Goal: Task Accomplishment & Management: Use online tool/utility

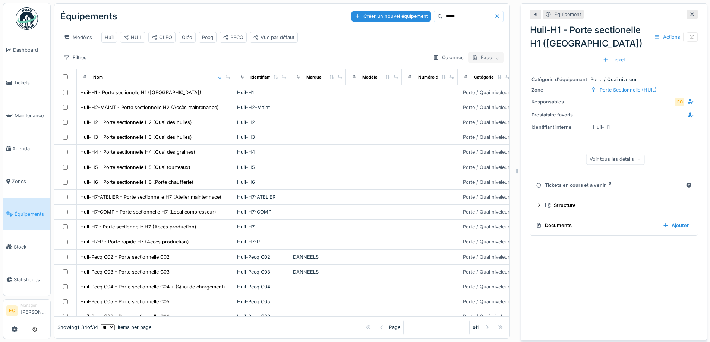
click at [474, 63] on div "Exporter" at bounding box center [485, 57] width 35 height 11
click at [477, 89] on div "Export Excel" at bounding box center [491, 90] width 64 height 11
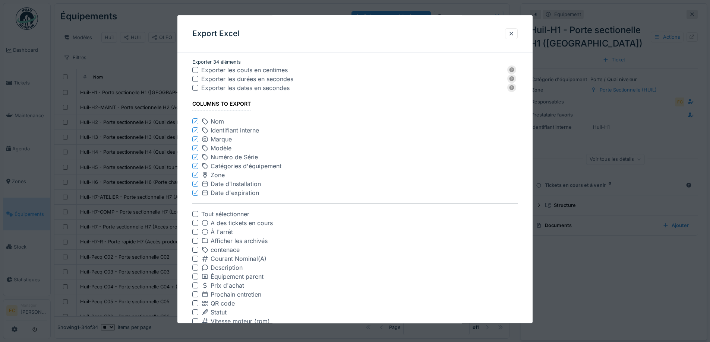
click at [196, 140] on icon at bounding box center [195, 139] width 3 height 3
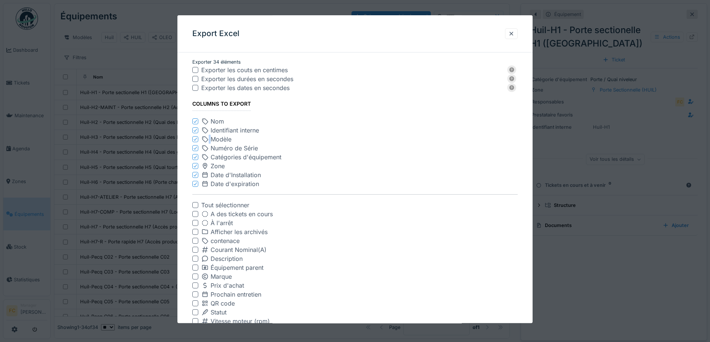
click at [196, 140] on icon at bounding box center [195, 139] width 3 height 3
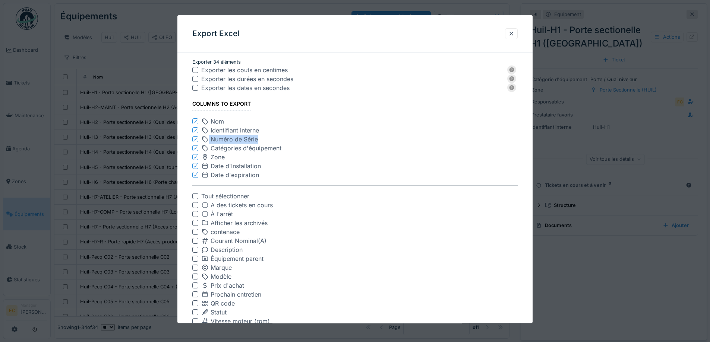
click at [196, 140] on icon at bounding box center [195, 139] width 3 height 3
click at [196, 147] on icon at bounding box center [195, 148] width 3 height 3
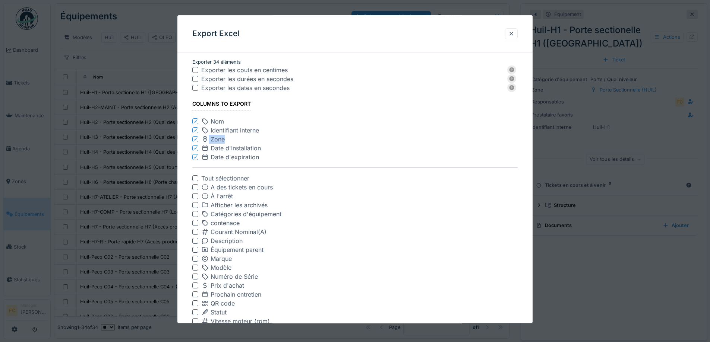
click at [196, 140] on icon at bounding box center [195, 139] width 3 height 3
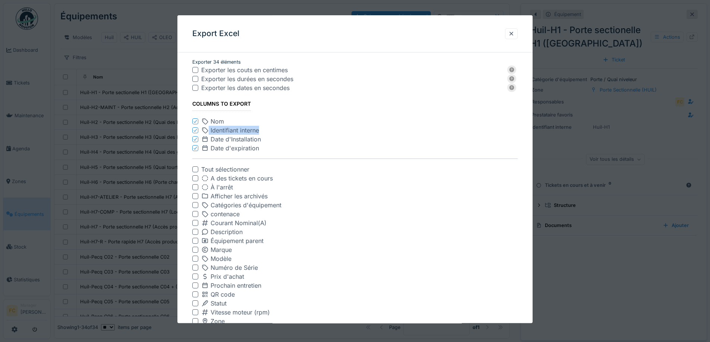
click at [196, 140] on icon at bounding box center [195, 139] width 3 height 3
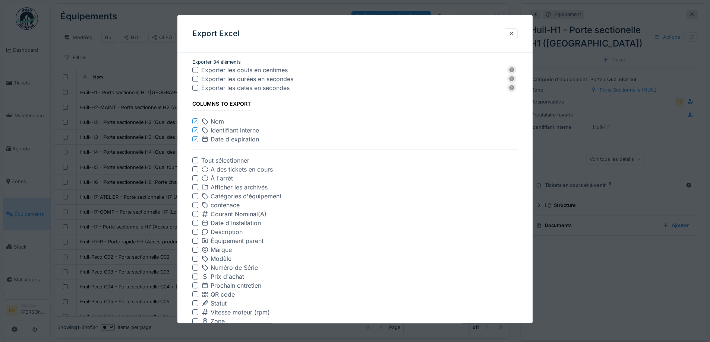
click at [196, 140] on icon at bounding box center [195, 139] width 3 height 3
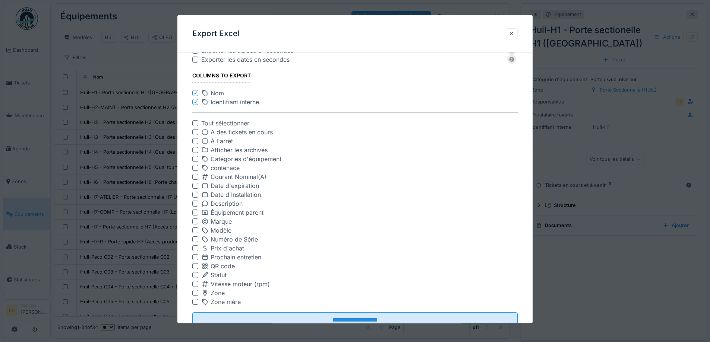
scroll to position [54, 0]
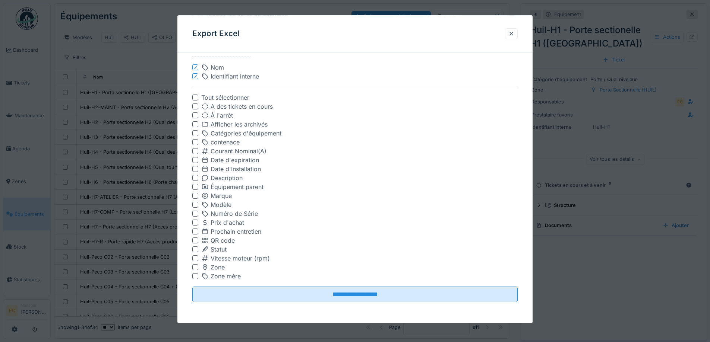
click at [193, 241] on div at bounding box center [195, 241] width 6 height 6
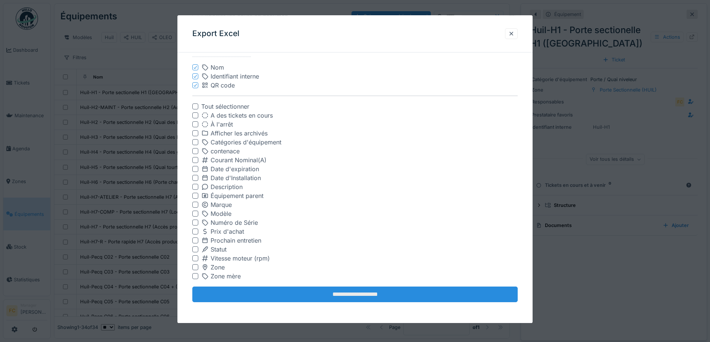
click at [275, 298] on input "**********" at bounding box center [354, 295] width 325 height 16
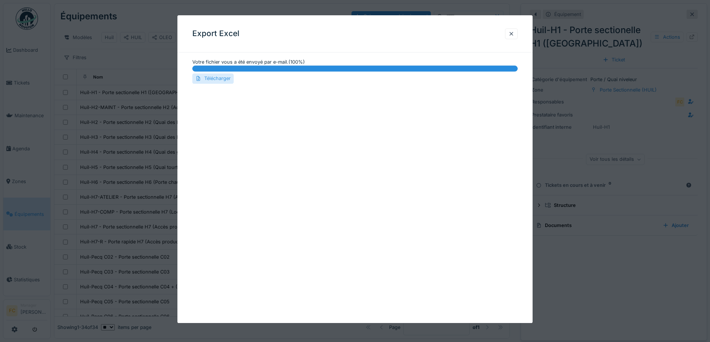
click at [217, 77] on div "Télécharger" at bounding box center [212, 79] width 41 height 10
click at [514, 34] on div at bounding box center [511, 33] width 6 height 7
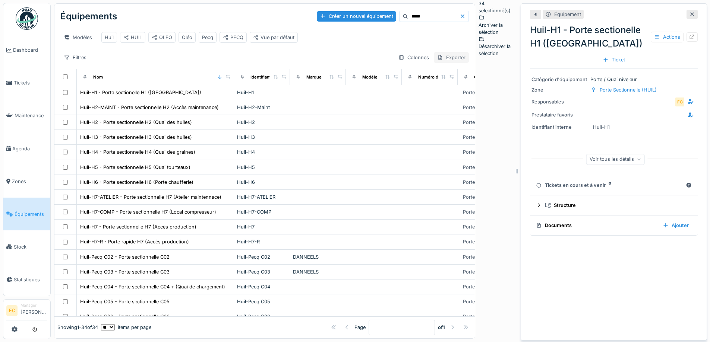
click at [469, 60] on div "Exporter" at bounding box center [451, 57] width 35 height 11
click at [474, 91] on div "Export Excel" at bounding box center [491, 90] width 64 height 11
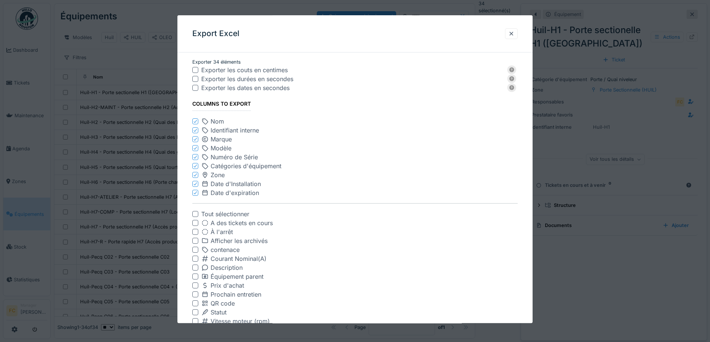
click at [193, 120] on icon at bounding box center [195, 122] width 4 height 4
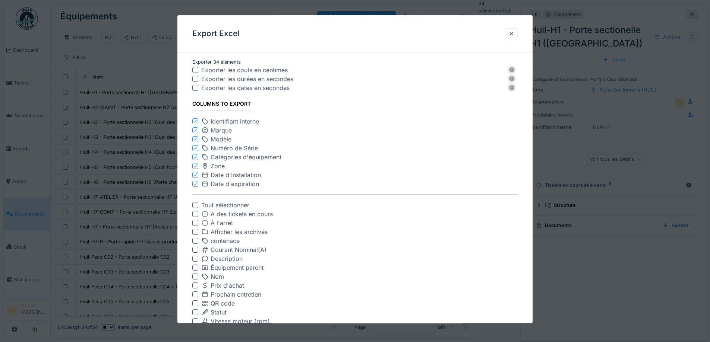
click at [195, 130] on icon at bounding box center [195, 131] width 4 height 4
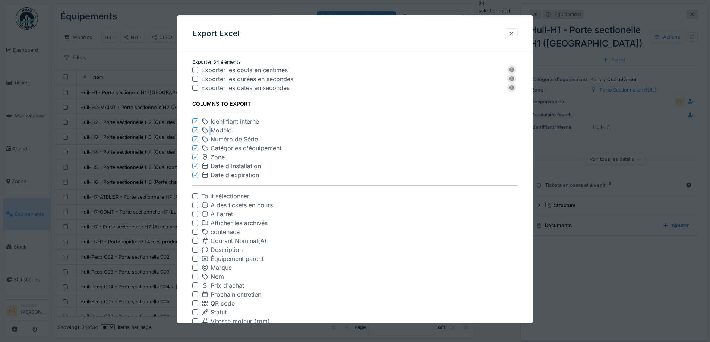
click at [195, 130] on icon at bounding box center [195, 131] width 4 height 4
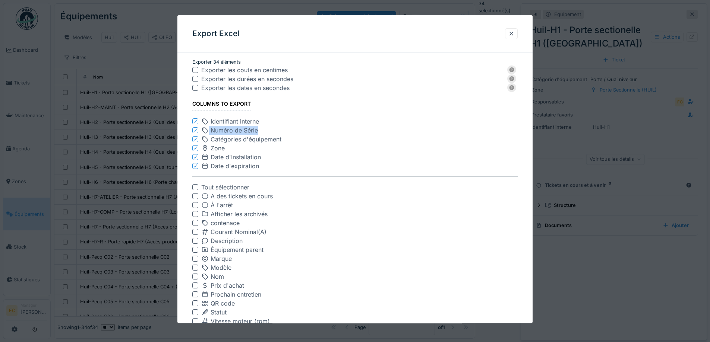
click at [195, 130] on icon at bounding box center [195, 131] width 4 height 4
click at [195, 138] on icon at bounding box center [195, 140] width 4 height 4
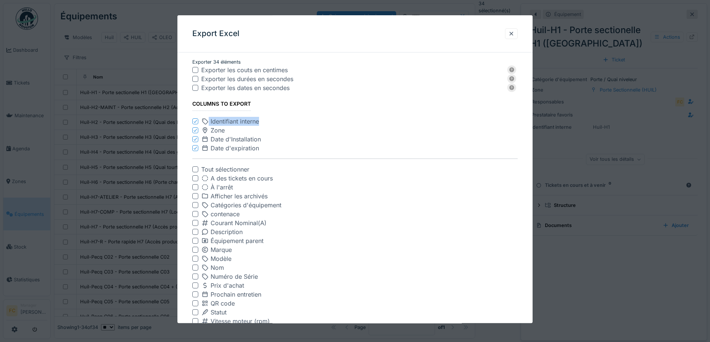
click at [195, 130] on icon at bounding box center [195, 131] width 4 height 4
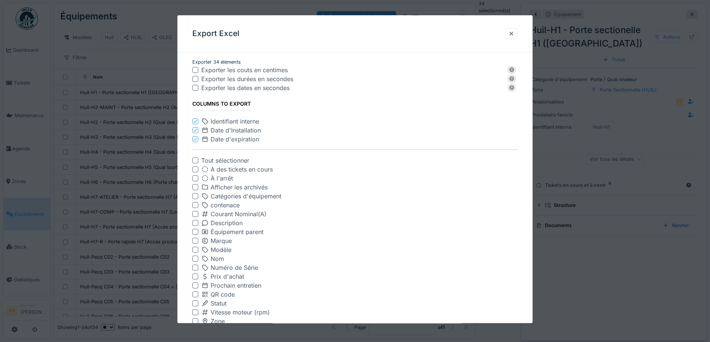
click at [195, 130] on icon at bounding box center [195, 131] width 4 height 4
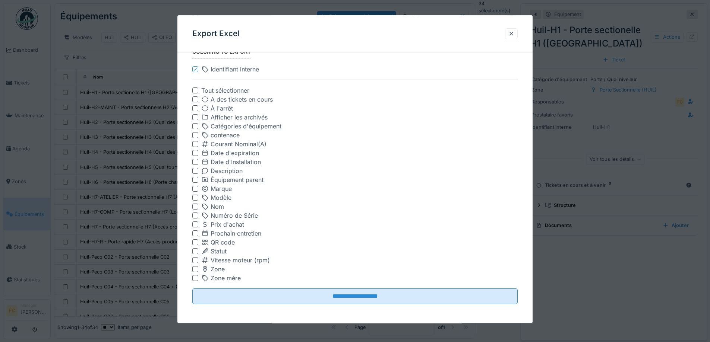
scroll to position [54, 0]
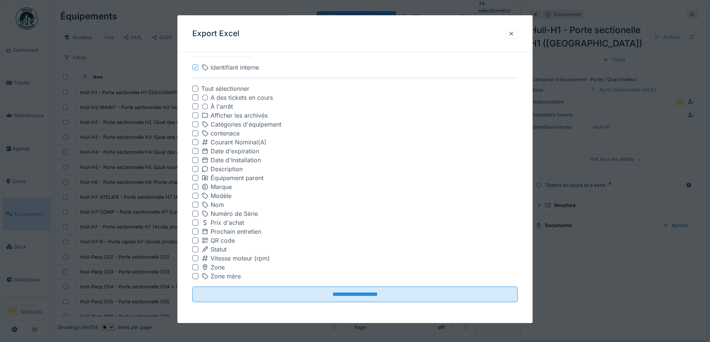
click at [198, 237] on div "QR code" at bounding box center [354, 241] width 325 height 9
click at [196, 239] on div at bounding box center [195, 241] width 6 height 6
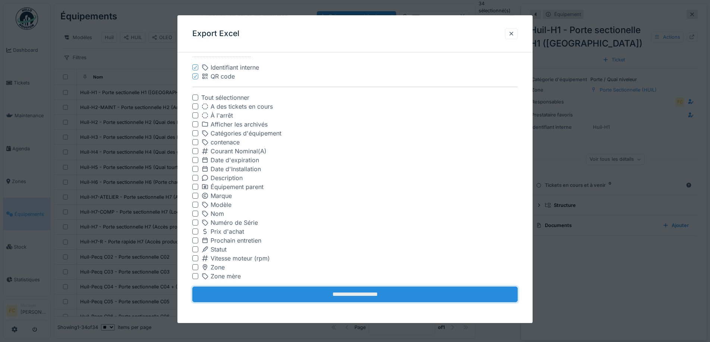
click at [284, 301] on input "**********" at bounding box center [354, 295] width 325 height 16
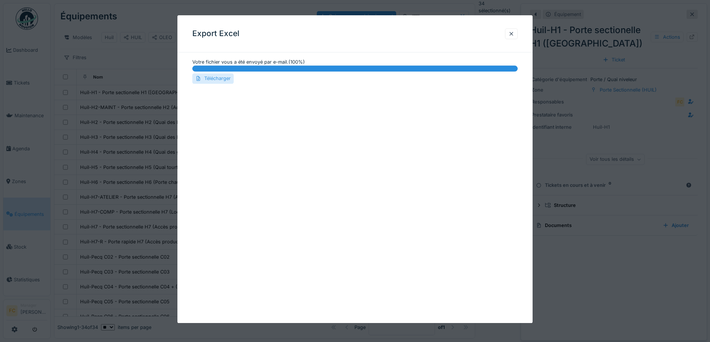
click at [216, 79] on div "Télécharger" at bounding box center [212, 79] width 41 height 10
click at [511, 34] on div at bounding box center [511, 33] width 13 height 11
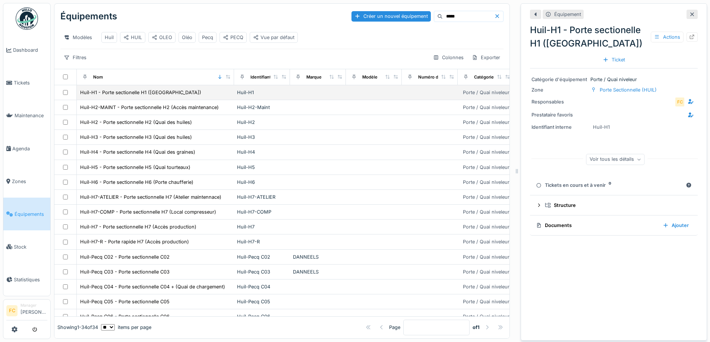
click at [66, 100] on td at bounding box center [65, 92] width 22 height 15
click at [65, 100] on td at bounding box center [65, 92] width 22 height 15
click at [64, 95] on td at bounding box center [65, 92] width 22 height 15
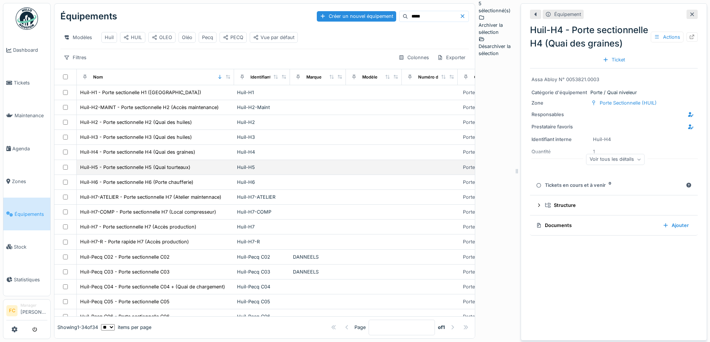
click at [64, 175] on td at bounding box center [65, 167] width 22 height 15
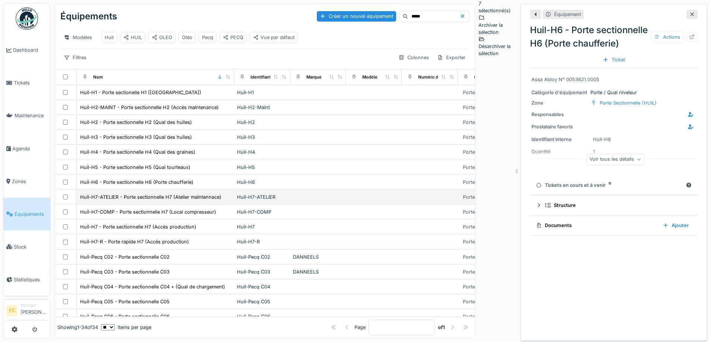
click at [64, 205] on td at bounding box center [65, 197] width 22 height 15
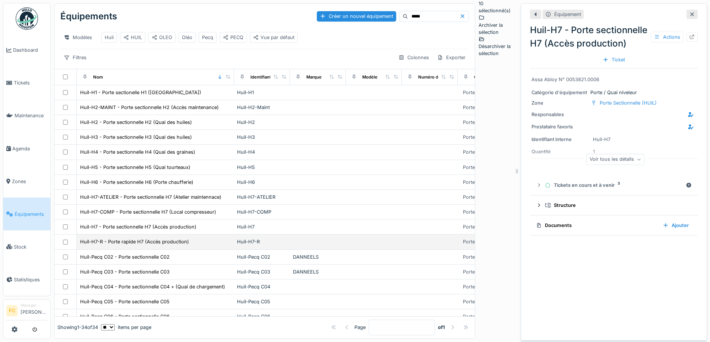
click at [68, 245] on div at bounding box center [65, 242] width 16 height 5
click at [63, 244] on td at bounding box center [65, 242] width 22 height 15
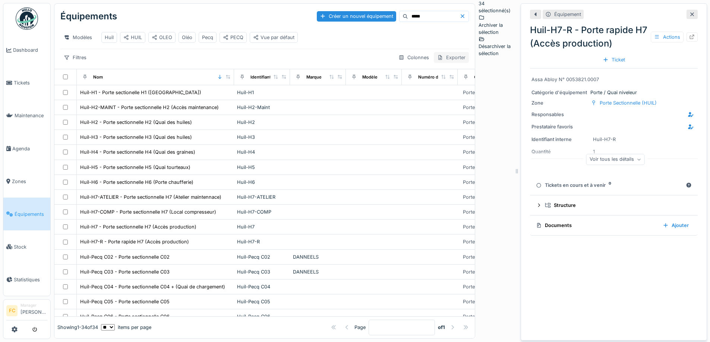
click at [469, 63] on div "Exporter" at bounding box center [451, 57] width 35 height 11
click at [476, 93] on div "Export Excel" at bounding box center [491, 90] width 64 height 11
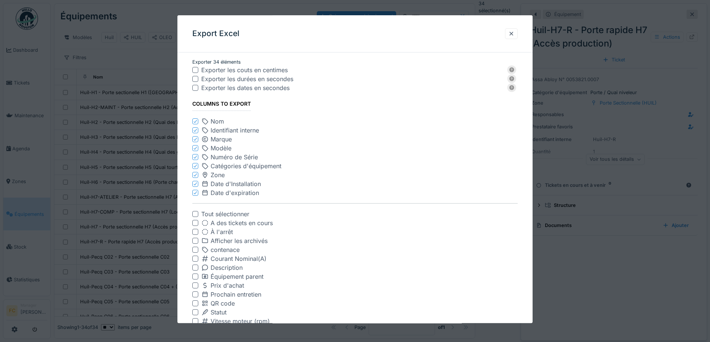
click at [196, 121] on icon at bounding box center [195, 122] width 4 height 4
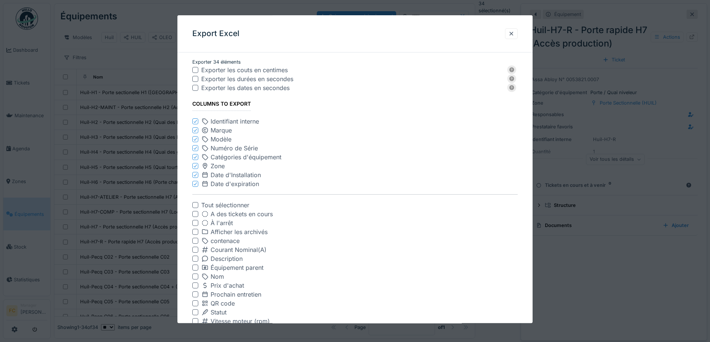
click at [194, 131] on icon at bounding box center [195, 131] width 4 height 4
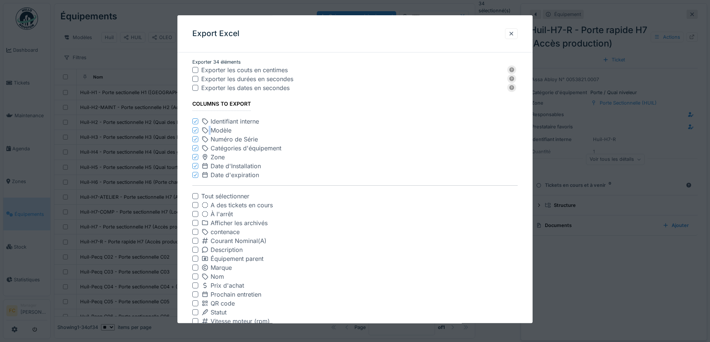
click at [194, 131] on icon at bounding box center [195, 131] width 4 height 4
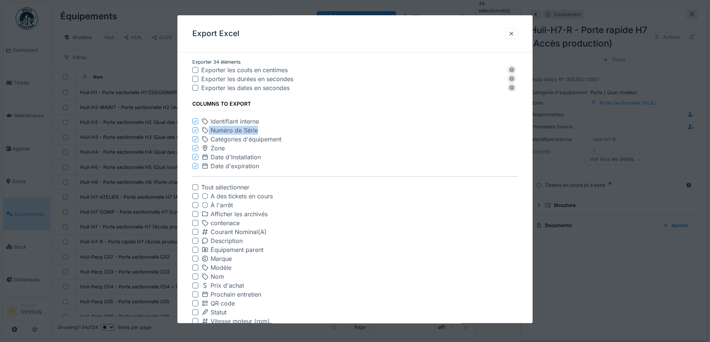
click at [194, 131] on icon at bounding box center [195, 131] width 4 height 4
click at [194, 138] on icon at bounding box center [195, 140] width 4 height 4
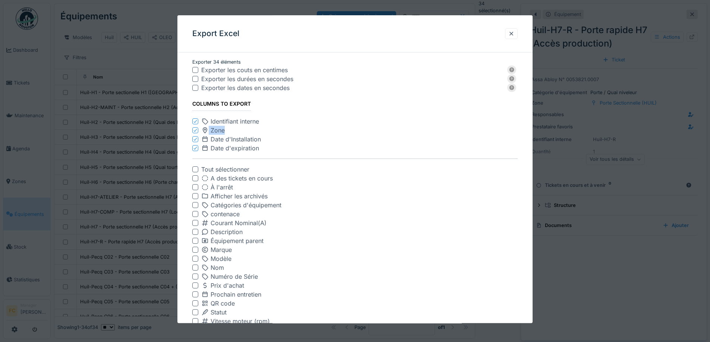
click at [194, 131] on icon at bounding box center [195, 131] width 4 height 4
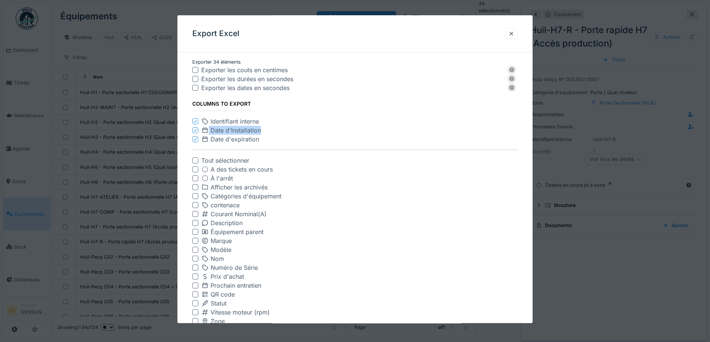
click at [194, 131] on icon at bounding box center [195, 131] width 4 height 4
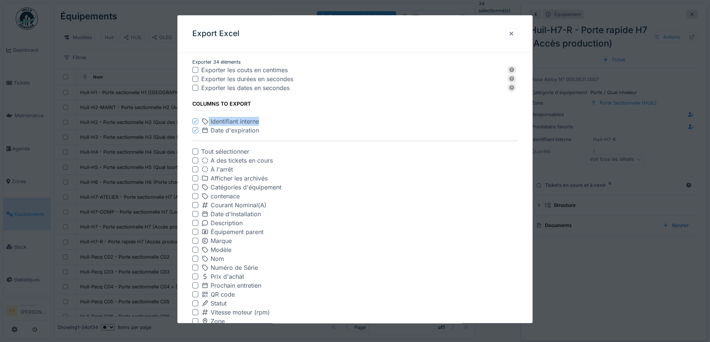
click at [194, 131] on icon at bounding box center [195, 131] width 4 height 4
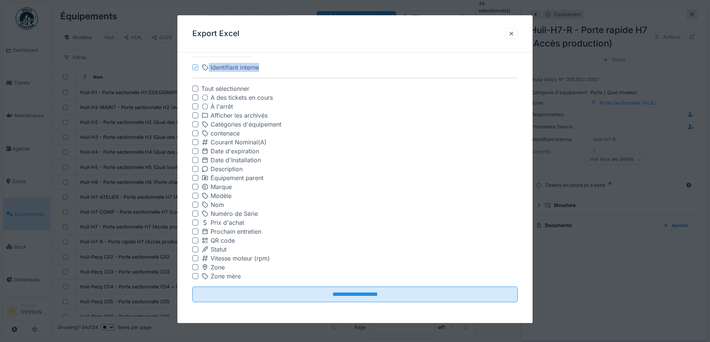
scroll to position [6, 0]
click at [194, 240] on div at bounding box center [195, 241] width 6 height 6
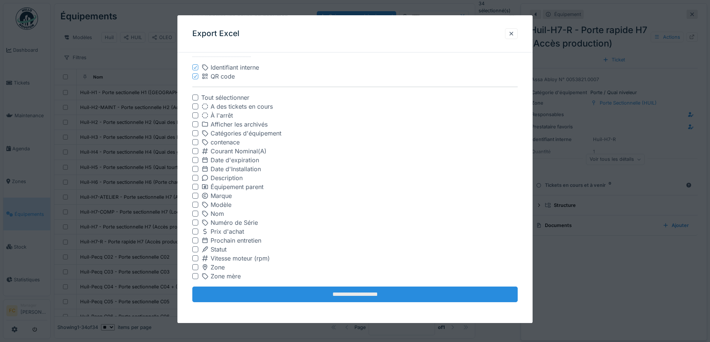
click at [271, 297] on input "**********" at bounding box center [354, 295] width 325 height 16
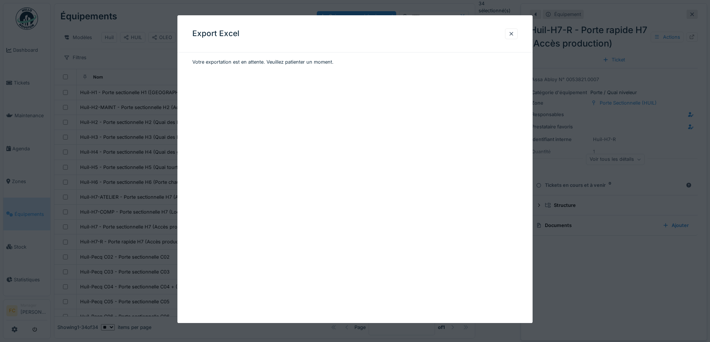
scroll to position [0, 0]
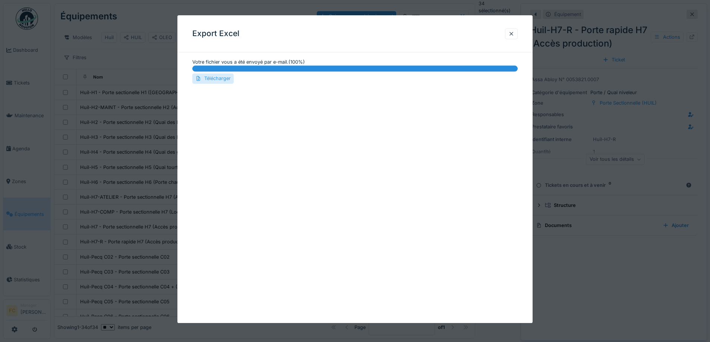
click at [214, 79] on div "Télécharger" at bounding box center [212, 79] width 41 height 10
click at [511, 32] on div at bounding box center [511, 33] width 13 height 11
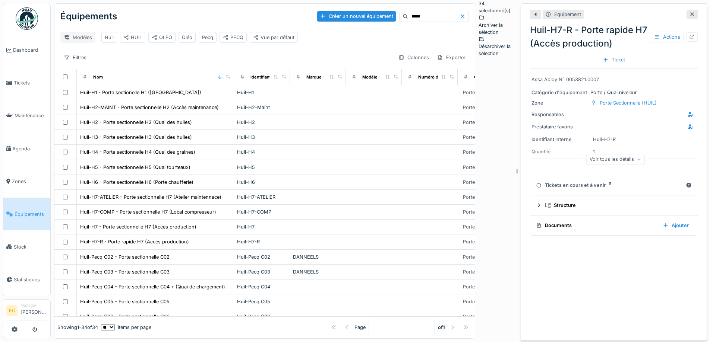
click at [73, 34] on div "Modèles" at bounding box center [77, 37] width 35 height 11
click at [78, 57] on div "Filtres" at bounding box center [74, 57] width 29 height 11
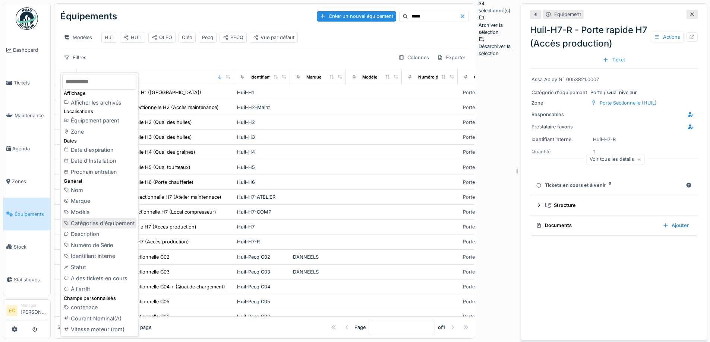
click at [96, 219] on div "Catégories d'équipement" at bounding box center [99, 223] width 74 height 11
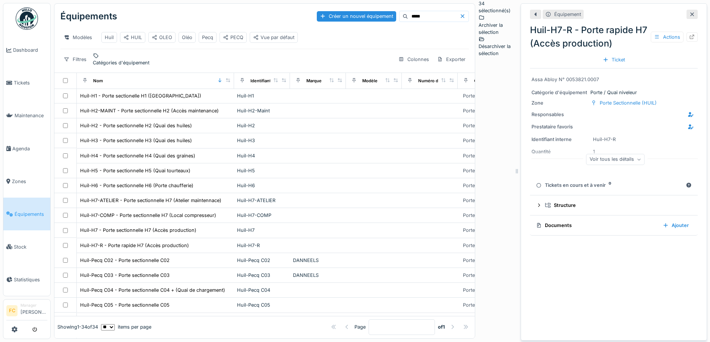
click at [123, 59] on div "Catégories d'équipement" at bounding box center [121, 62] width 57 height 7
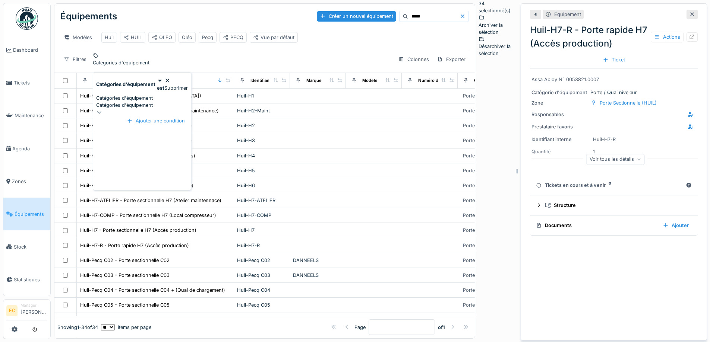
click at [123, 102] on div "Catégories d'équipement" at bounding box center [142, 105] width 92 height 7
type d\'équipement_kzNzI "*****"
click at [126, 132] on div "Porte / Quai niveleur" at bounding box center [157, 128] width 121 height 7
type input "****"
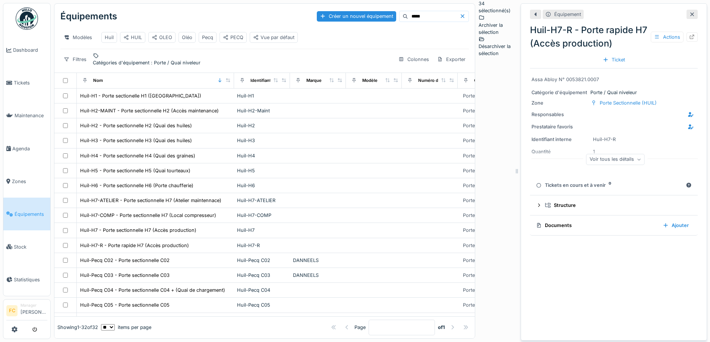
click at [249, 62] on div "Filtres Catégories d'équipement : Porte / Quai niveleur Colonnes Exporter" at bounding box center [264, 59] width 408 height 14
click at [469, 62] on div "Exporter" at bounding box center [451, 59] width 35 height 11
click at [481, 92] on div "Export Excel" at bounding box center [491, 90] width 64 height 11
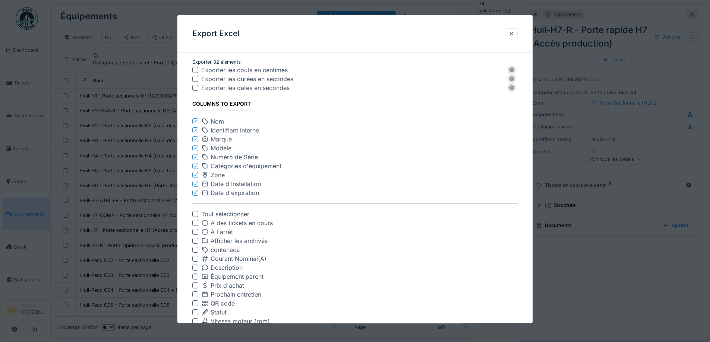
click at [195, 123] on icon at bounding box center [195, 122] width 4 height 4
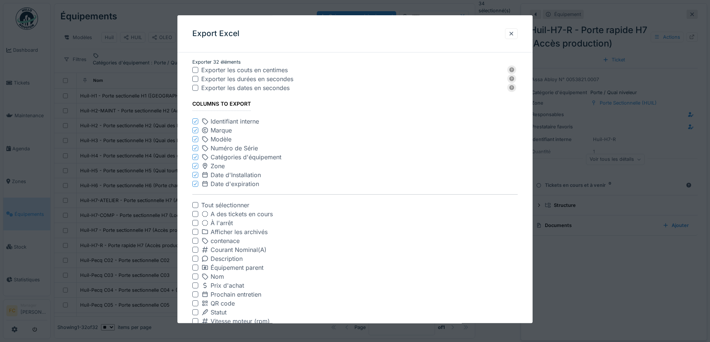
click at [196, 132] on icon at bounding box center [195, 131] width 4 height 4
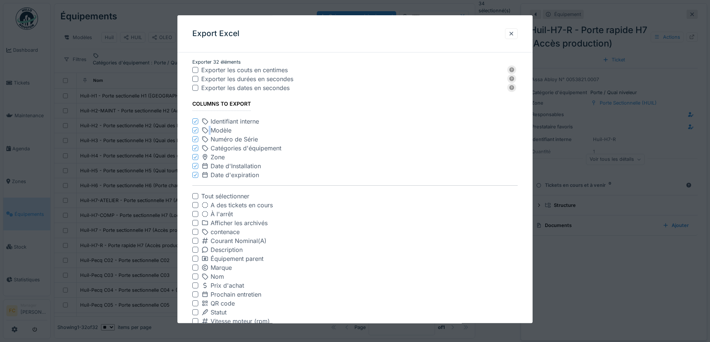
click at [196, 132] on icon at bounding box center [195, 131] width 4 height 4
click at [196, 138] on icon at bounding box center [195, 140] width 4 height 4
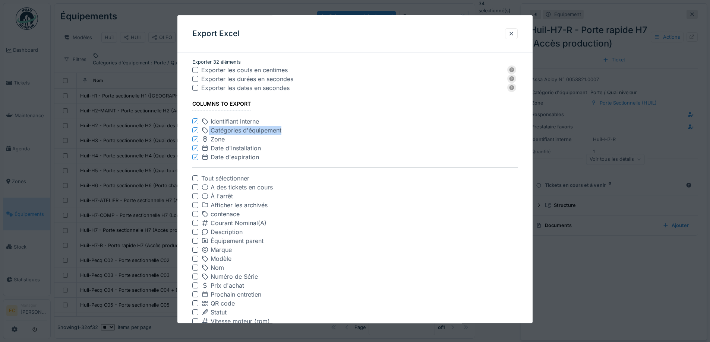
click at [196, 132] on icon at bounding box center [195, 131] width 4 height 4
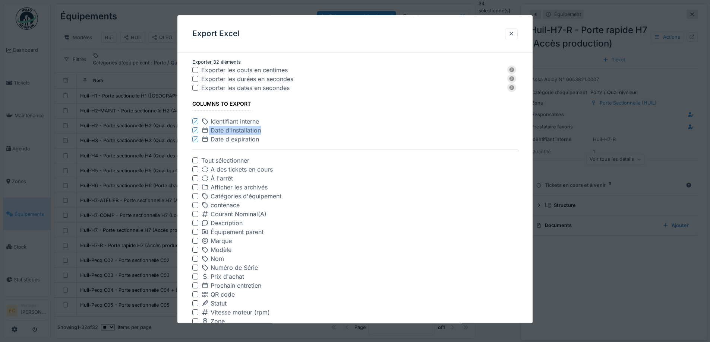
click at [196, 132] on icon at bounding box center [195, 131] width 4 height 4
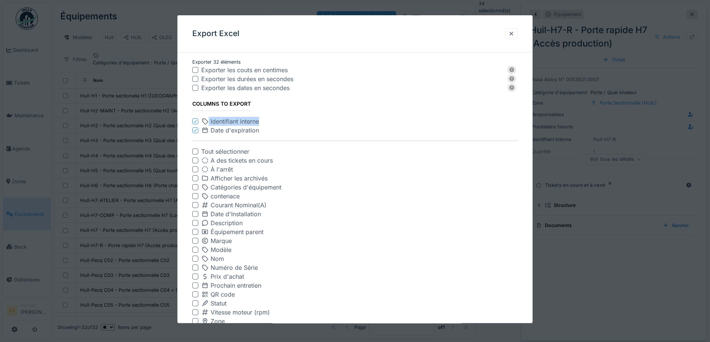
click at [196, 132] on icon at bounding box center [195, 131] width 4 height 4
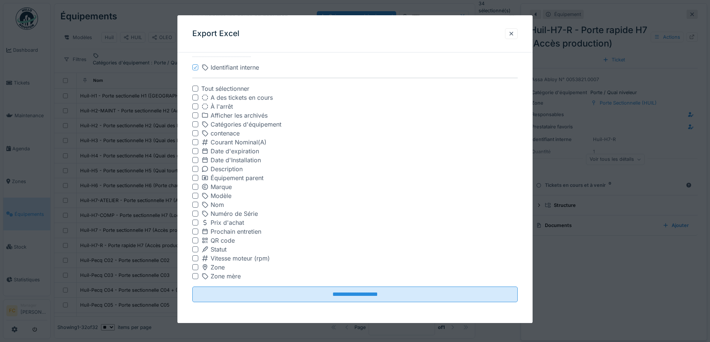
click at [195, 241] on div at bounding box center [195, 241] width 6 height 6
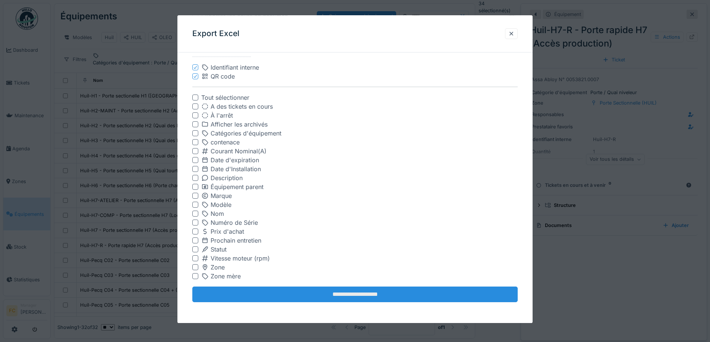
click at [236, 294] on input "**********" at bounding box center [354, 295] width 325 height 16
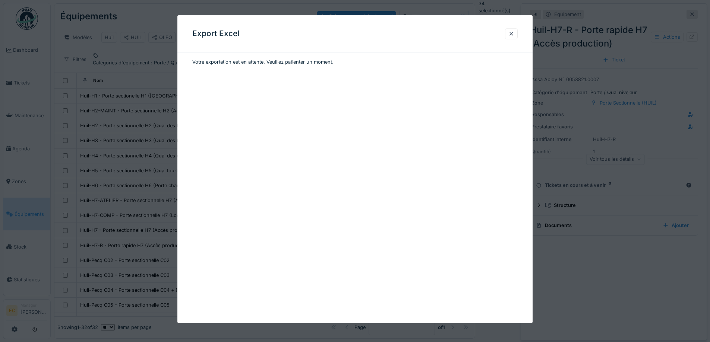
scroll to position [0, 0]
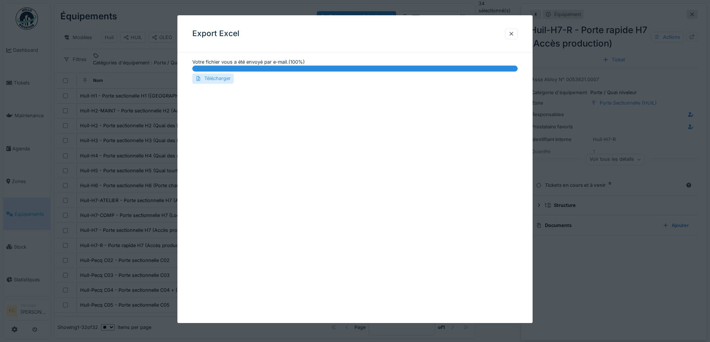
click at [209, 77] on div "Télécharger" at bounding box center [212, 79] width 41 height 10
click at [514, 32] on div at bounding box center [511, 33] width 6 height 7
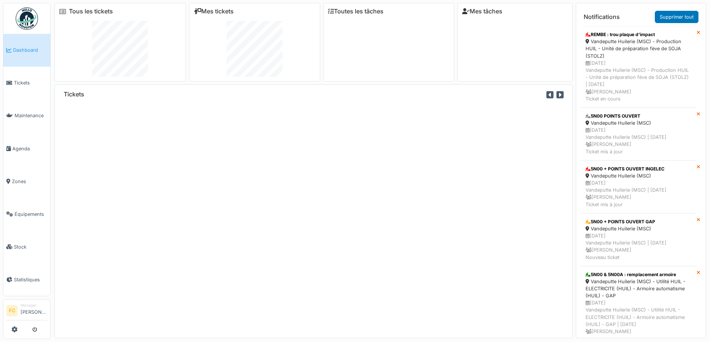
click at [20, 211] on span "Équipements" at bounding box center [31, 214] width 33 height 7
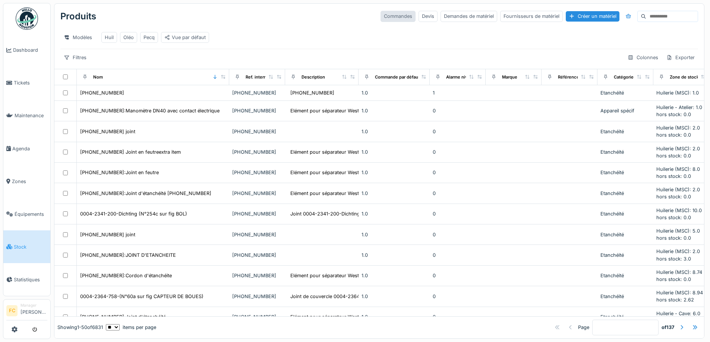
click at [380, 20] on div "Commandes" at bounding box center [397, 16] width 35 height 11
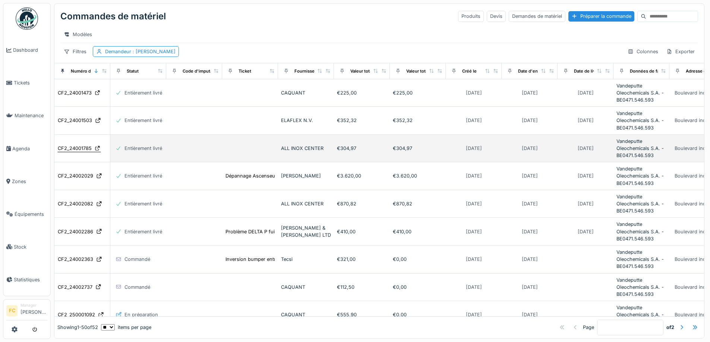
click at [79, 152] on div "CF2_24001785" at bounding box center [75, 148] width 34 height 7
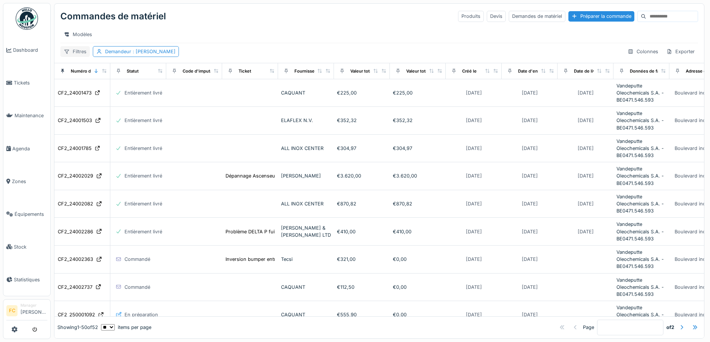
click at [79, 57] on div "Filtres" at bounding box center [74, 51] width 29 height 11
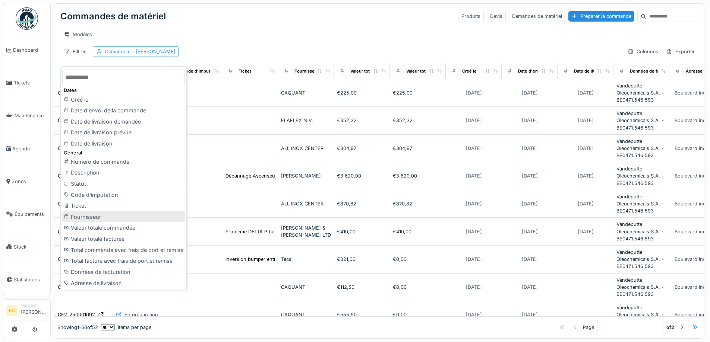
click at [105, 217] on div "Fournisseur" at bounding box center [123, 217] width 123 height 11
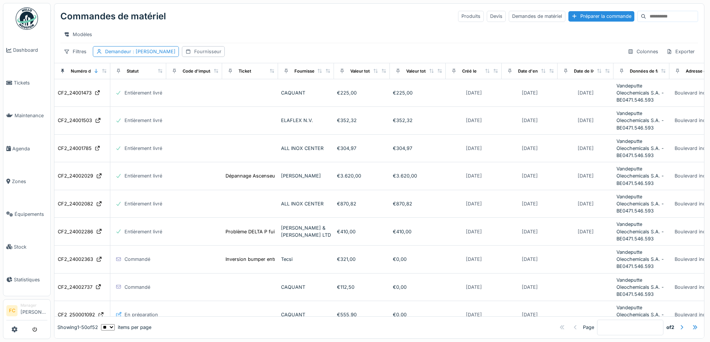
click at [194, 55] on div "Fournisseur" at bounding box center [207, 51] width 27 height 7
click at [237, 86] on div "Fournisseur" at bounding box center [225, 92] width 91 height 15
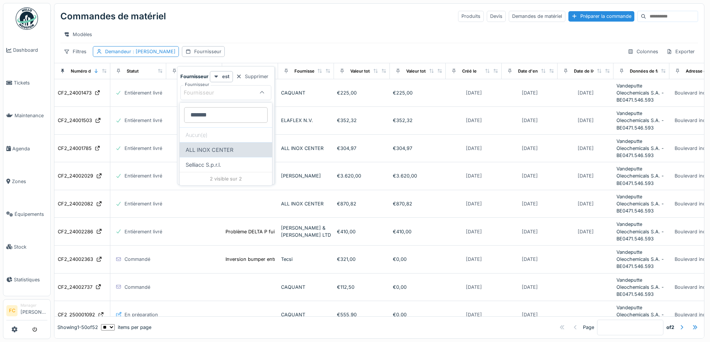
type input "*******"
click at [217, 151] on div "ALL INOX CENTER" at bounding box center [226, 149] width 92 height 15
type input "***"
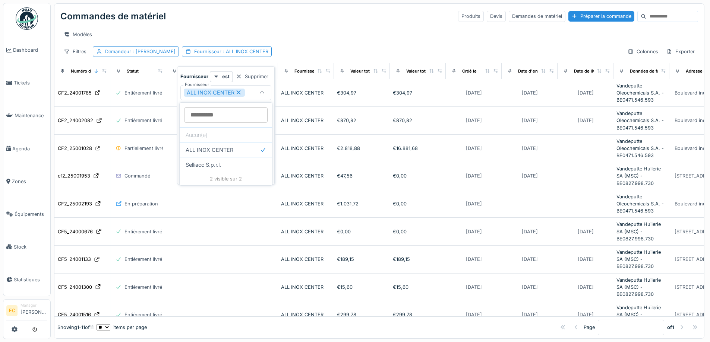
click at [314, 31] on div "Modèles" at bounding box center [379, 34] width 638 height 11
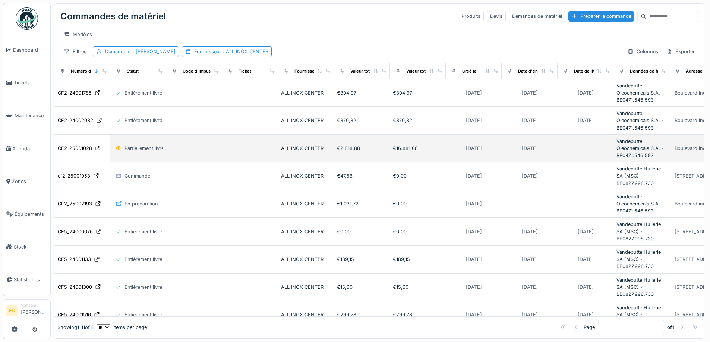
click at [75, 152] on div "CF2_25001028" at bounding box center [75, 148] width 34 height 7
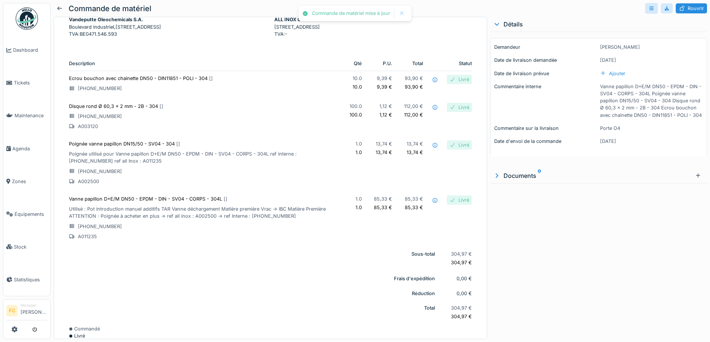
scroll to position [44, 0]
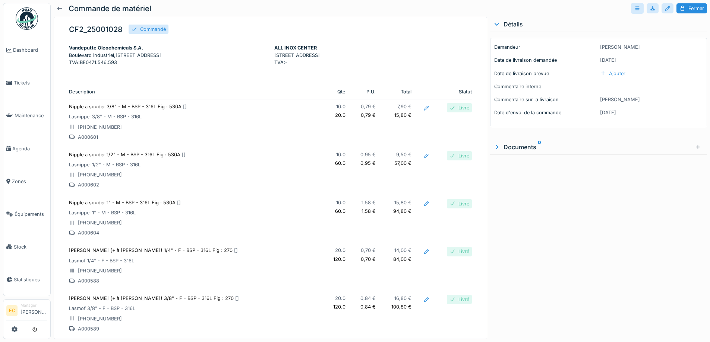
click at [657, 27] on div "Détails" at bounding box center [598, 24] width 211 height 9
